Goal: Task Accomplishment & Management: Manage account settings

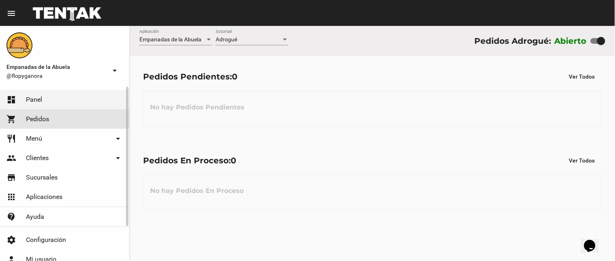
click at [43, 119] on span "Pedidos" at bounding box center [37, 119] width 23 height 8
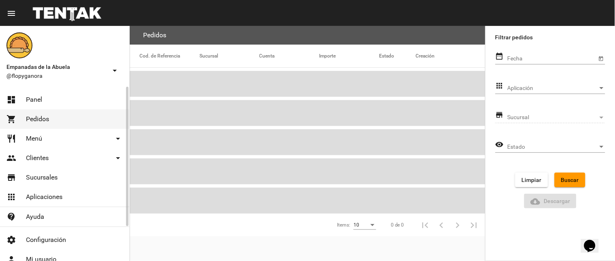
click at [42, 135] on link "restaurant Menú arrow_drop_down" at bounding box center [64, 138] width 129 height 19
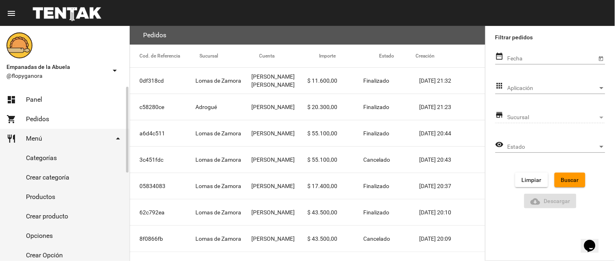
click at [51, 163] on link "Categorías" at bounding box center [64, 157] width 129 height 19
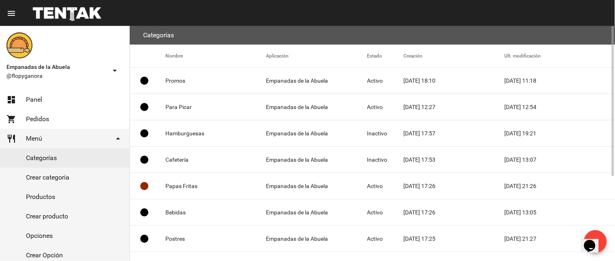
click at [208, 83] on mat-cell "Promos" at bounding box center [215, 81] width 101 height 26
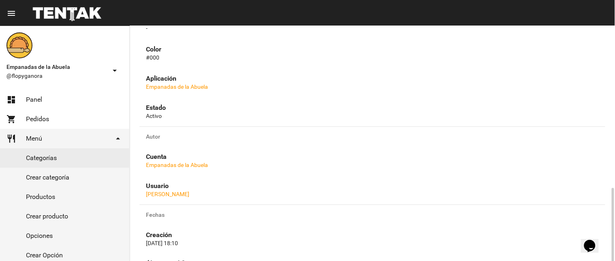
scroll to position [213, 0]
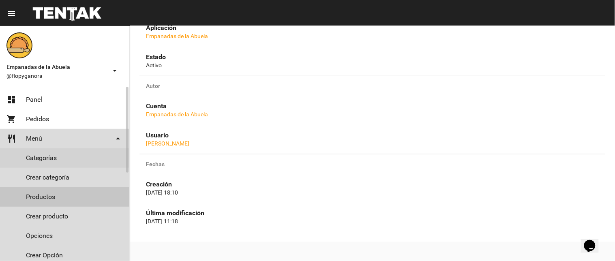
click at [45, 199] on link "Productos" at bounding box center [64, 196] width 129 height 19
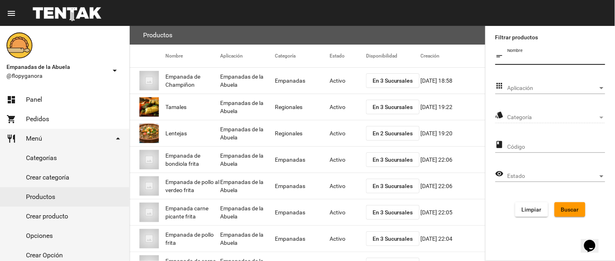
click at [526, 62] on input "Nombre" at bounding box center [556, 59] width 98 height 6
type input "LOCRO"
click button "Buscar" at bounding box center [569, 209] width 31 height 15
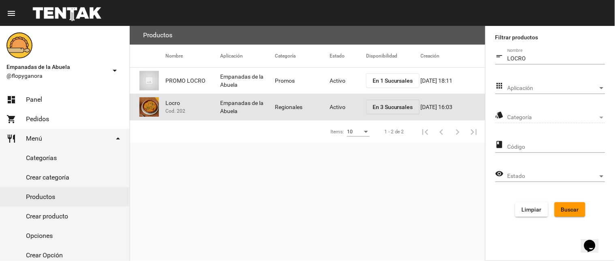
click at [339, 103] on mat-cell "Activo" at bounding box center [348, 107] width 36 height 26
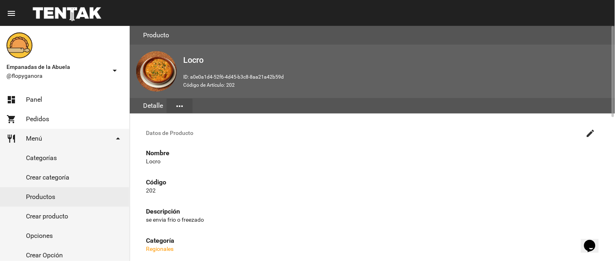
click at [591, 133] on mat-icon "create" at bounding box center [591, 133] width 10 height 10
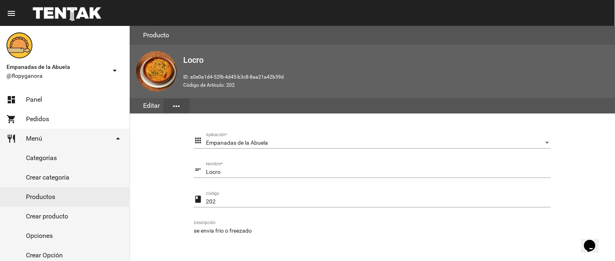
scroll to position [165, 0]
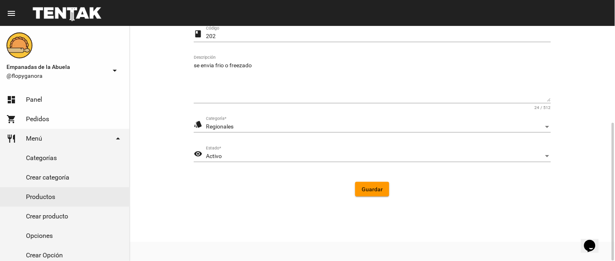
click at [257, 151] on div "Activo Estado *" at bounding box center [378, 154] width 345 height 16
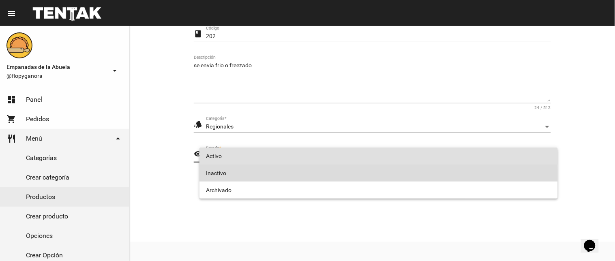
click at [256, 177] on span "Inactivo" at bounding box center [378, 173] width 345 height 17
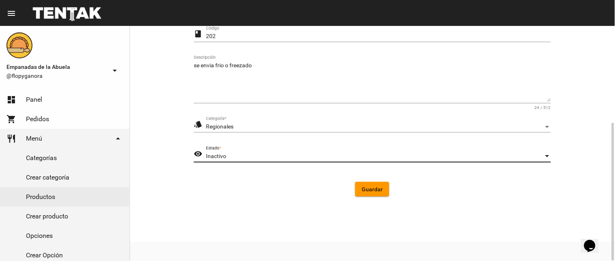
click at [380, 193] on button "Guardar" at bounding box center [372, 189] width 34 height 15
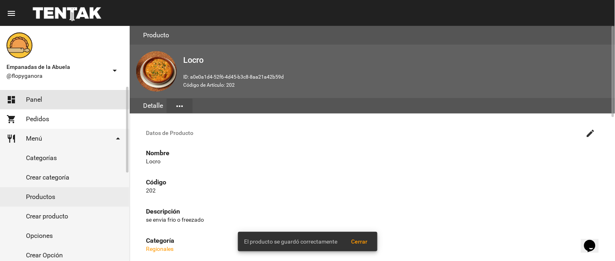
click at [31, 99] on span "Panel" at bounding box center [34, 100] width 16 height 8
